Goal: Find specific page/section

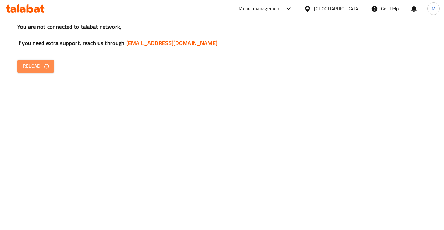
click at [37, 68] on span "Reload" at bounding box center [36, 66] width 26 height 9
click at [20, 70] on button "Reload" at bounding box center [35, 66] width 37 height 13
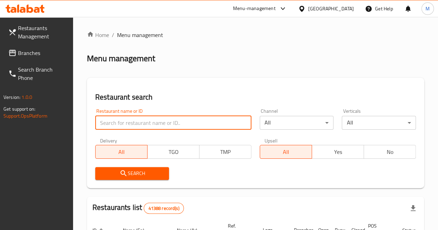
click at [155, 124] on input "search" at bounding box center [173, 123] width 156 height 14
type input "Second cup"
click button "Search" at bounding box center [132, 173] width 74 height 13
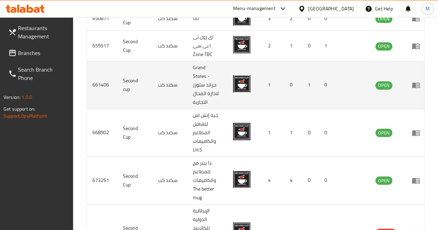
scroll to position [261, 0]
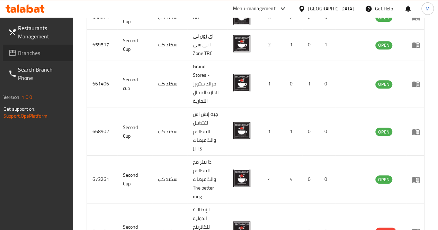
click at [30, 56] on span "Branches" at bounding box center [43, 53] width 50 height 8
